Goal: Use online tool/utility: Utilize a website feature to perform a specific function

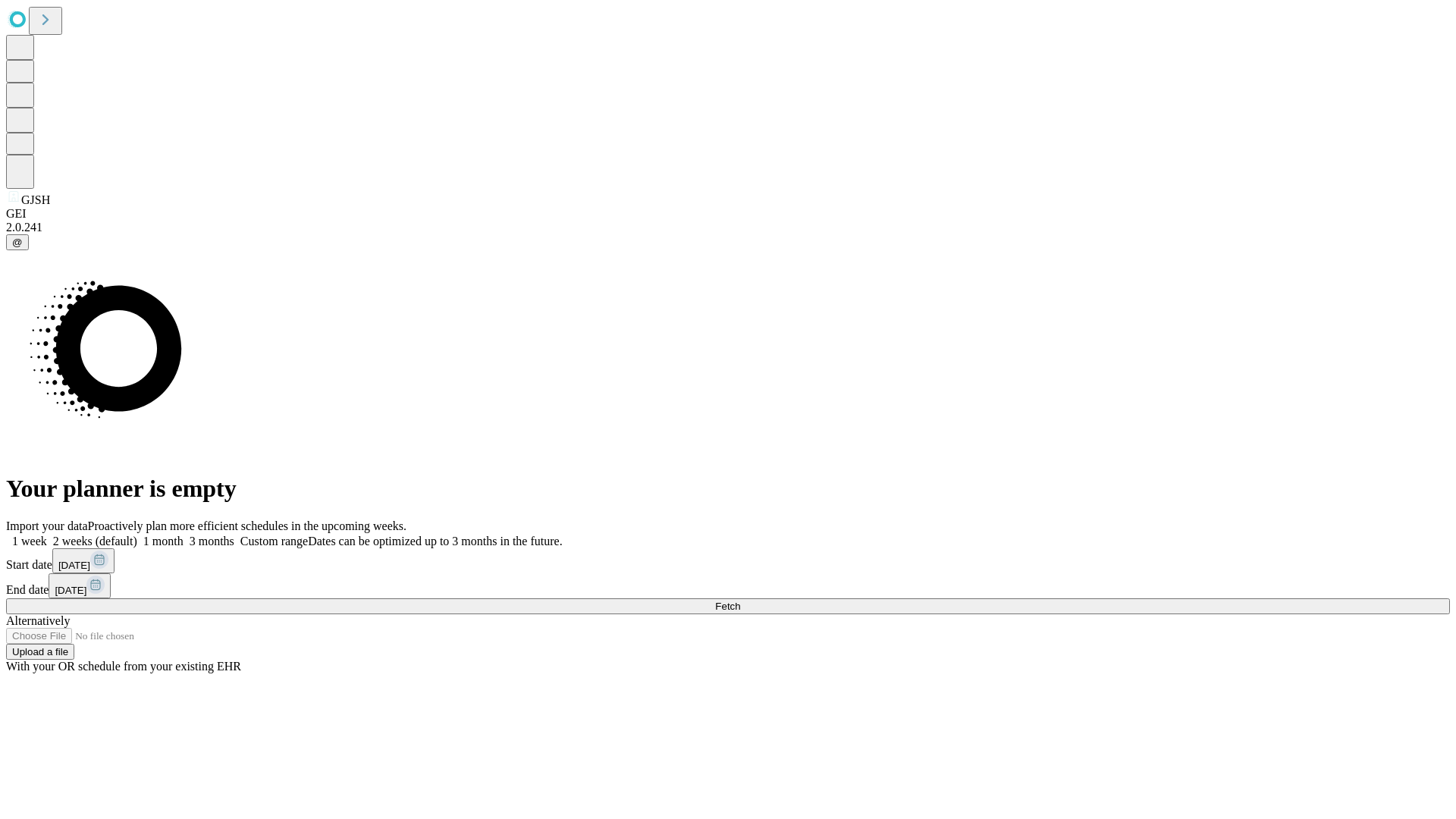
click at [740, 601] on span "Fetch" at bounding box center [727, 606] width 25 height 11
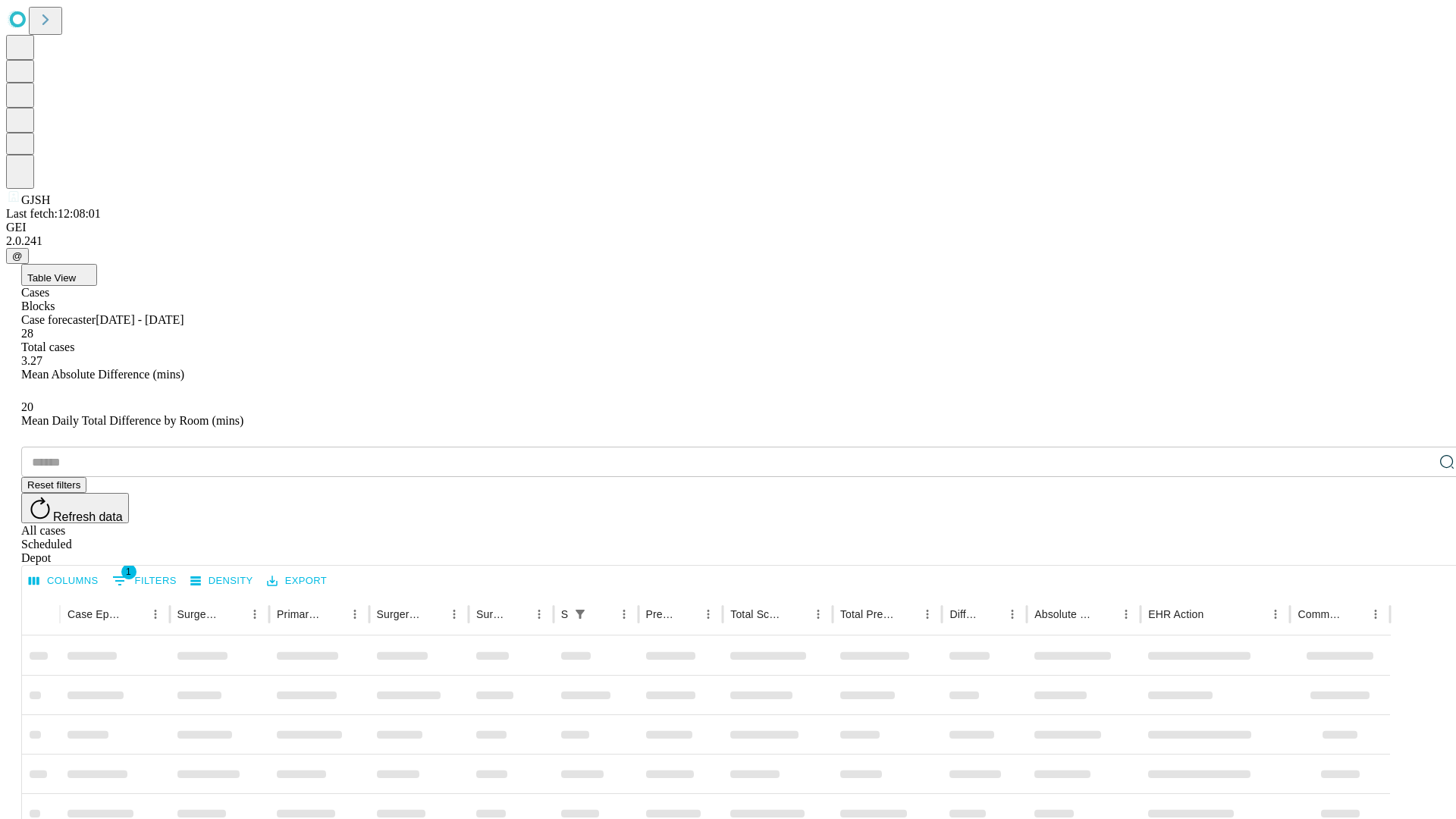
click at [76, 272] on span "Table View" at bounding box center [52, 278] width 49 height 11
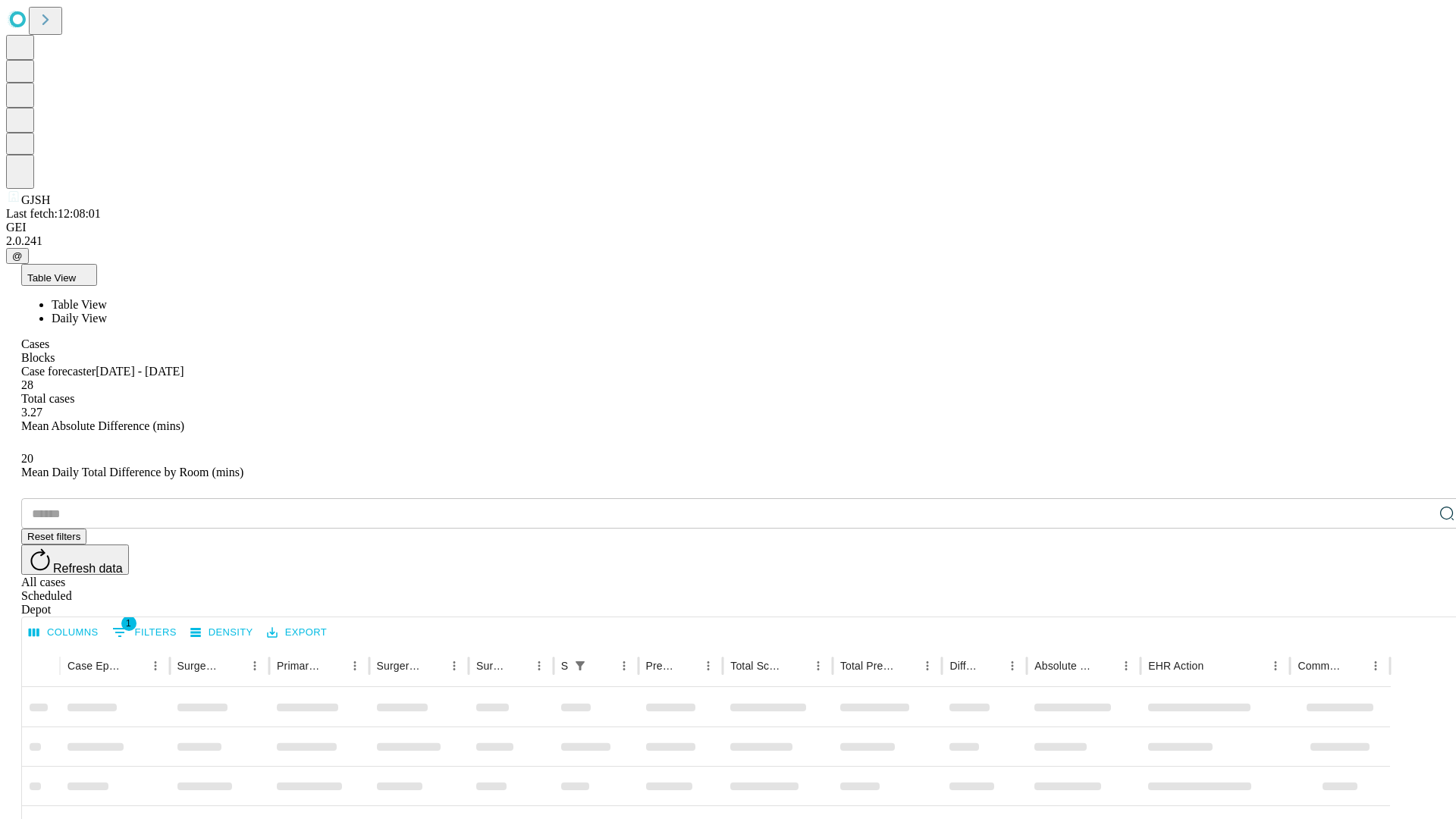
click at [107, 312] on span "Daily View" at bounding box center [79, 318] width 55 height 13
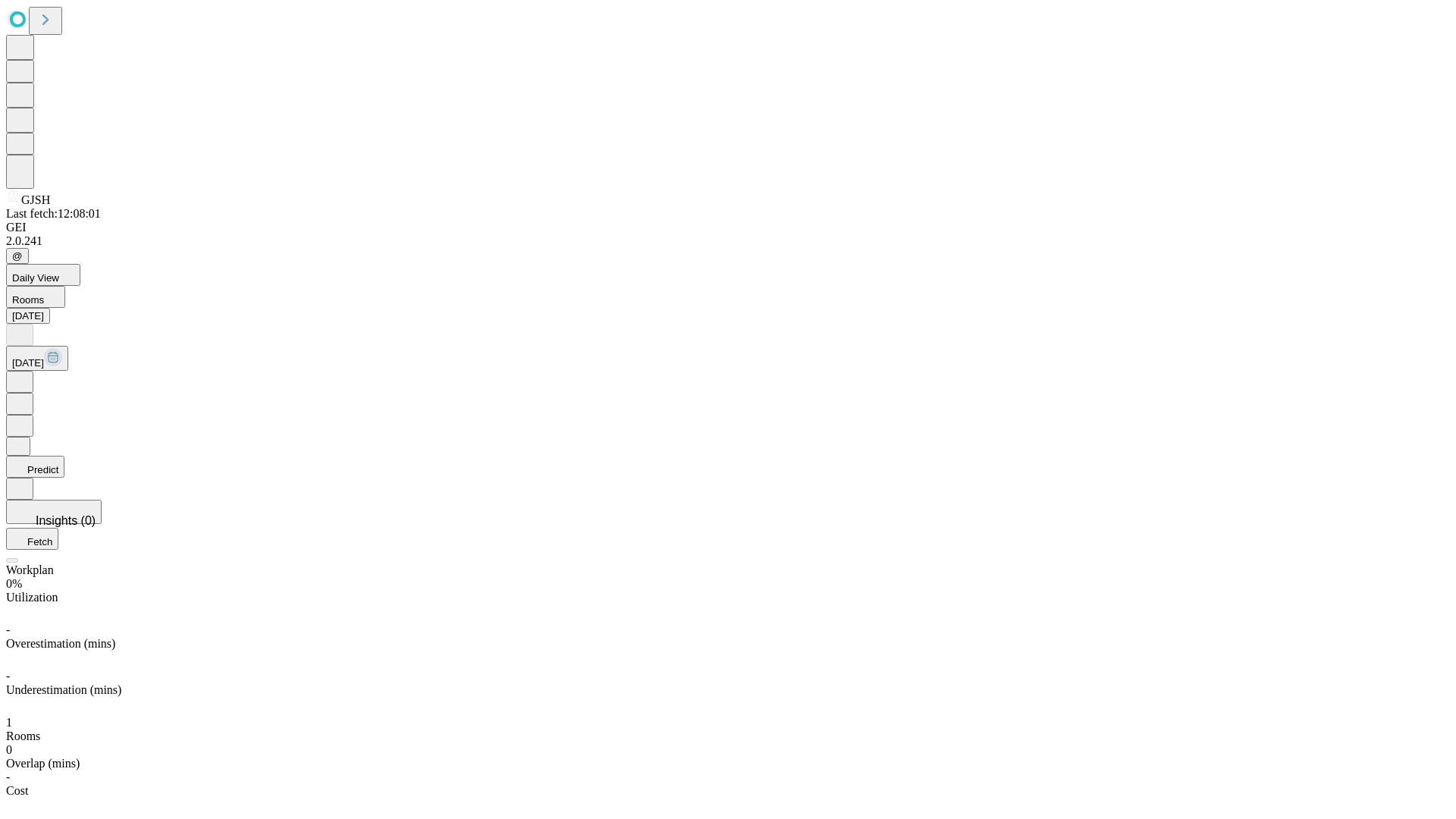
click at [64, 456] on button "Predict" at bounding box center [35, 466] width 58 height 22
